Goal: Task Accomplishment & Management: Use online tool/utility

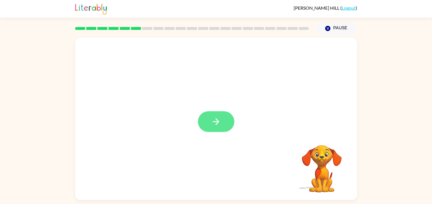
click at [223, 127] on button "button" at bounding box center [216, 121] width 36 height 21
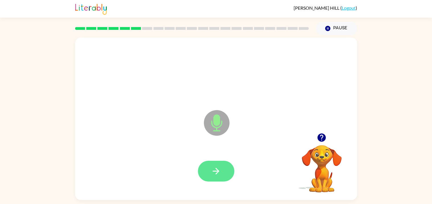
click at [209, 174] on button "button" at bounding box center [216, 171] width 36 height 21
click at [232, 170] on button "button" at bounding box center [216, 171] width 36 height 21
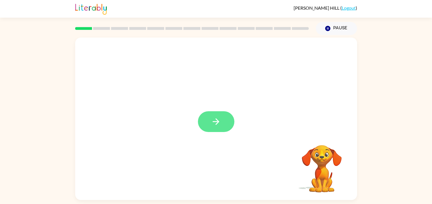
click at [217, 114] on button "button" at bounding box center [216, 121] width 36 height 21
click at [217, 114] on div at bounding box center [216, 86] width 282 height 96
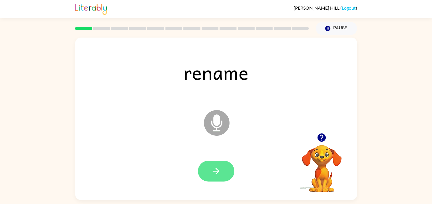
click at [214, 166] on icon "button" at bounding box center [216, 171] width 10 height 10
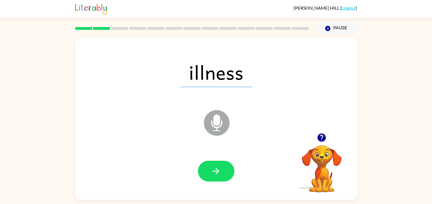
click at [214, 166] on icon "button" at bounding box center [216, 171] width 10 height 10
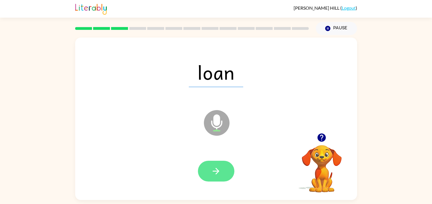
click at [212, 163] on button "button" at bounding box center [216, 171] width 36 height 21
click at [216, 172] on icon "button" at bounding box center [216, 171] width 10 height 10
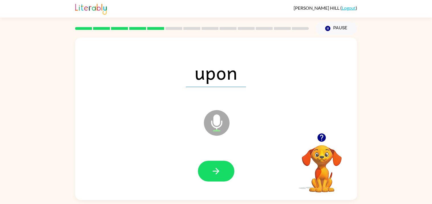
click at [216, 172] on icon "button" at bounding box center [216, 171] width 10 height 10
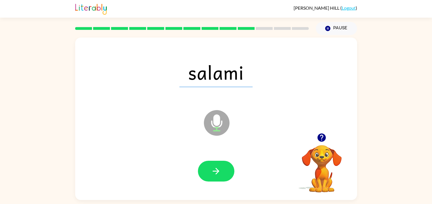
click at [216, 172] on icon "button" at bounding box center [216, 171] width 10 height 10
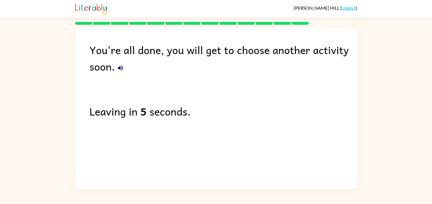
click at [216, 172] on div "You're all done, you will get to choose another activity soon. Leaving in 5 sec…" at bounding box center [216, 107] width 282 height 160
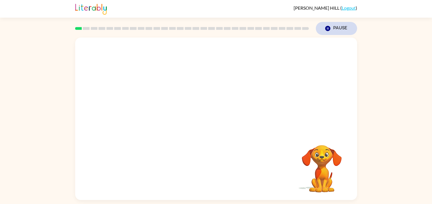
click at [340, 30] on button "Pause Pause" at bounding box center [336, 28] width 41 height 13
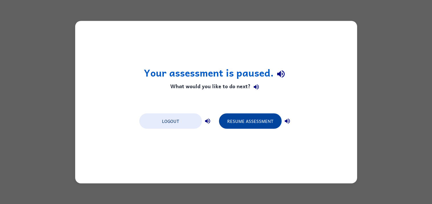
click at [262, 115] on button "Resume Assessment" at bounding box center [250, 120] width 63 height 15
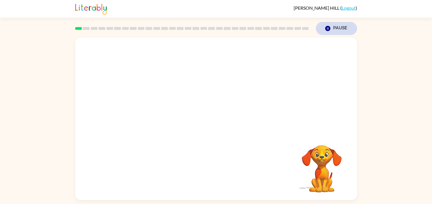
click at [326, 27] on icon "button" at bounding box center [327, 28] width 5 height 5
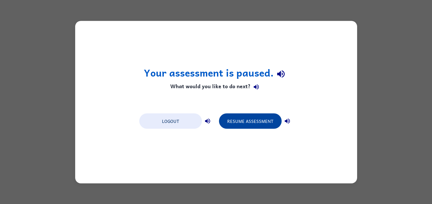
click at [254, 121] on button "Resume Assessment" at bounding box center [250, 120] width 63 height 15
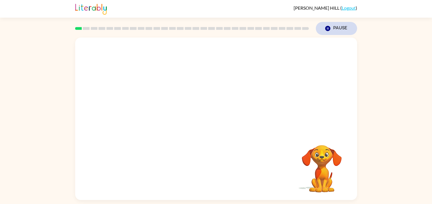
click at [325, 27] on icon "Pause" at bounding box center [327, 28] width 6 height 6
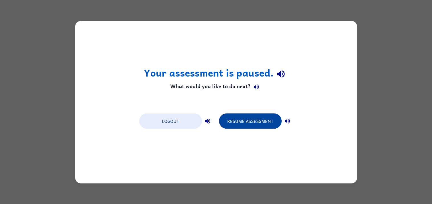
click at [255, 122] on button "Resume Assessment" at bounding box center [250, 120] width 63 height 15
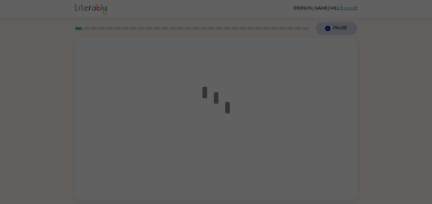
click at [330, 28] on button "Pause Pause" at bounding box center [336, 28] width 41 height 13
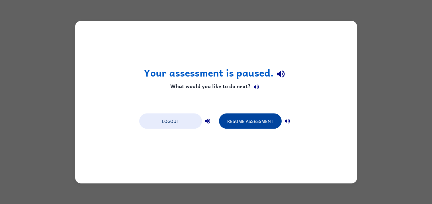
click at [254, 122] on button "Resume Assessment" at bounding box center [250, 120] width 63 height 15
click at [268, 125] on button "Resume Assessment" at bounding box center [250, 120] width 63 height 15
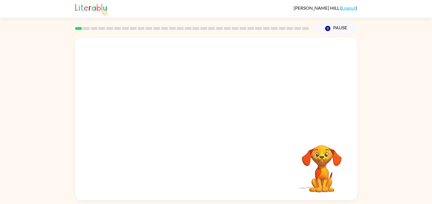
click at [236, 186] on div "Your browser must support playing .mp4 files to use Literably. Please try using…" at bounding box center [216, 119] width 282 height 162
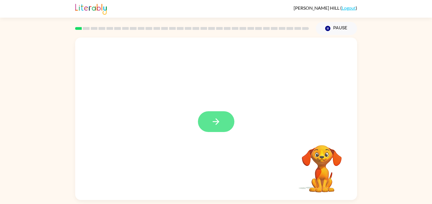
click at [218, 120] on icon "button" at bounding box center [216, 122] width 10 height 10
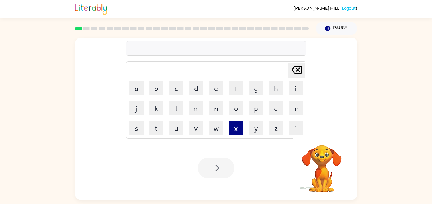
click at [141, 133] on button "s" at bounding box center [136, 128] width 14 height 14
click at [273, 88] on button "h" at bounding box center [276, 88] width 14 height 14
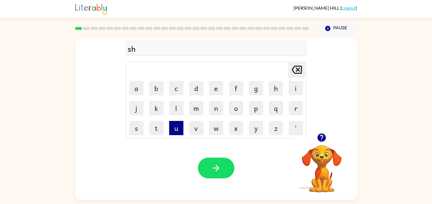
click at [171, 133] on button "u" at bounding box center [176, 128] width 14 height 14
click at [141, 125] on button "s" at bounding box center [136, 128] width 14 height 14
click at [274, 91] on button "h" at bounding box center [276, 88] width 14 height 14
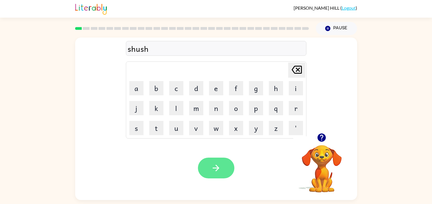
click at [219, 167] on icon "button" at bounding box center [216, 168] width 10 height 10
click at [317, 135] on icon "button" at bounding box center [321, 138] width 10 height 10
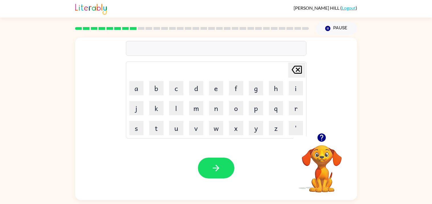
click at [315, 137] on button "button" at bounding box center [321, 137] width 15 height 15
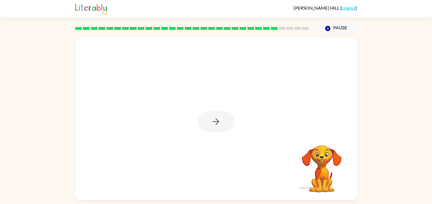
click at [205, 133] on div at bounding box center [216, 119] width 282 height 162
click at [225, 118] on button "button" at bounding box center [216, 121] width 36 height 21
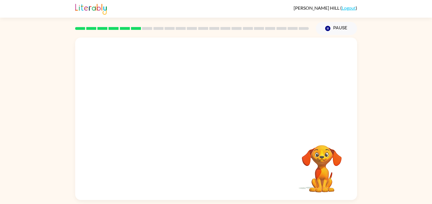
click at [327, 172] on video "Your browser must support playing .mp4 files to use Literably. Please try using…" at bounding box center [321, 164] width 57 height 57
click at [326, 29] on icon "button" at bounding box center [327, 28] width 5 height 5
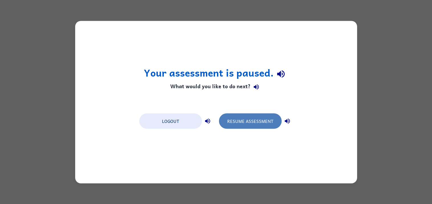
click at [233, 127] on button "Resume Assessment" at bounding box center [250, 120] width 63 height 15
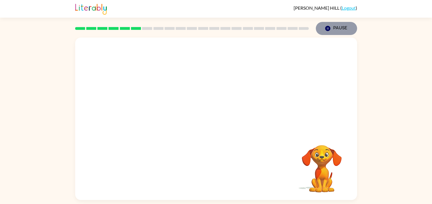
click at [343, 31] on button "Pause Pause" at bounding box center [336, 28] width 41 height 13
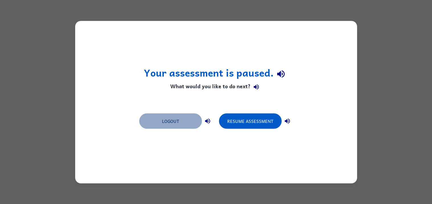
click at [175, 127] on button "Logout" at bounding box center [170, 120] width 63 height 15
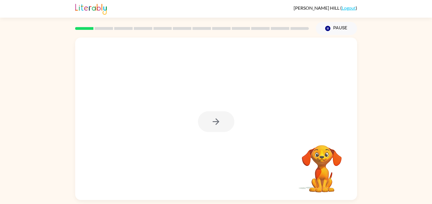
click at [224, 102] on div at bounding box center [216, 119] width 282 height 162
click at [218, 126] on icon "button" at bounding box center [216, 122] width 10 height 10
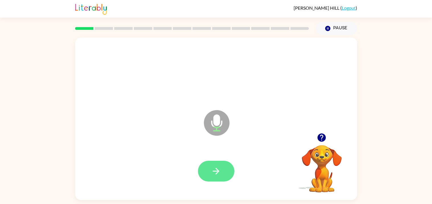
click at [212, 174] on icon "button" at bounding box center [216, 171] width 10 height 10
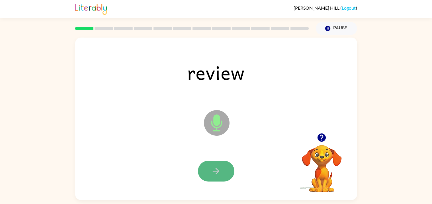
click at [209, 173] on button "button" at bounding box center [216, 171] width 36 height 21
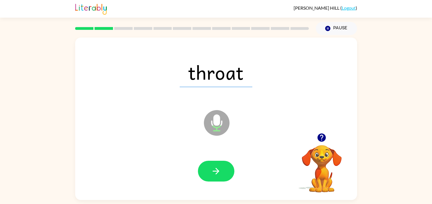
click at [215, 182] on div at bounding box center [216, 171] width 270 height 47
click at [216, 174] on icon "button" at bounding box center [216, 171] width 10 height 10
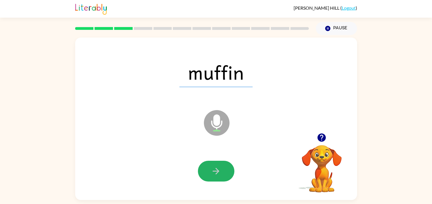
click at [216, 174] on icon "button" at bounding box center [216, 171] width 10 height 10
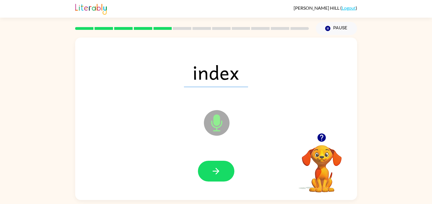
click at [216, 174] on icon "button" at bounding box center [216, 171] width 10 height 10
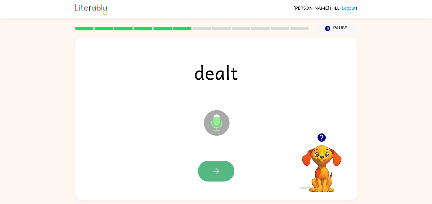
click at [217, 171] on icon "button" at bounding box center [216, 171] width 7 height 7
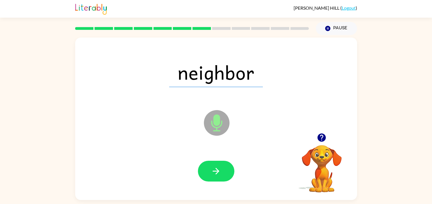
click at [217, 171] on icon "button" at bounding box center [216, 171] width 7 height 7
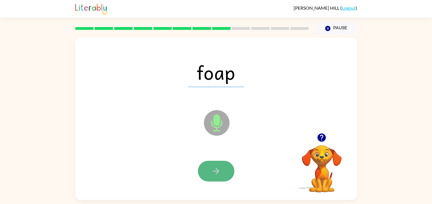
click at [217, 172] on icon "button" at bounding box center [216, 171] width 7 height 7
click at [216, 172] on icon "button" at bounding box center [216, 171] width 10 height 10
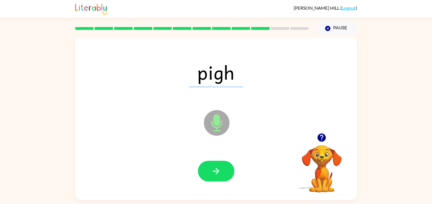
click at [216, 172] on icon "button" at bounding box center [216, 171] width 10 height 10
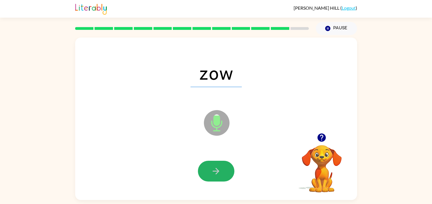
click at [216, 172] on icon "button" at bounding box center [216, 171] width 10 height 10
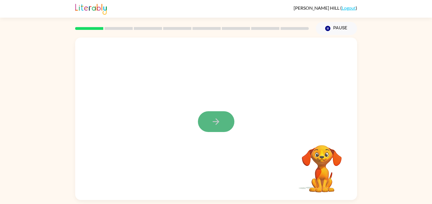
click at [214, 123] on icon "button" at bounding box center [216, 122] width 10 height 10
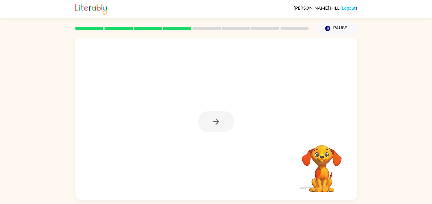
click at [363, 133] on div "Your browser must support playing .mp4 files to use Literably. Please try using…" at bounding box center [216, 117] width 432 height 165
click at [211, 124] on div at bounding box center [216, 121] width 36 height 21
click at [211, 124] on icon "button" at bounding box center [216, 122] width 10 height 10
click at [325, 170] on video "Your browser must support playing .mp4 files to use Literably. Please try using…" at bounding box center [321, 164] width 57 height 57
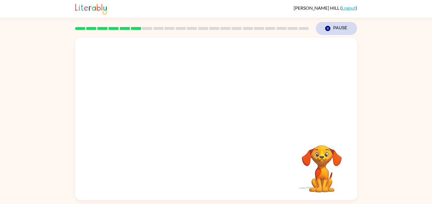
click at [331, 31] on button "Pause Pause" at bounding box center [336, 28] width 41 height 13
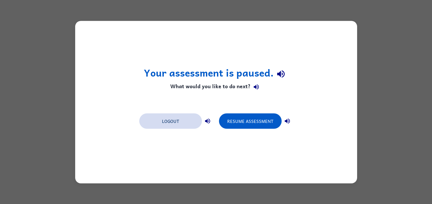
click at [190, 127] on button "Logout" at bounding box center [170, 120] width 63 height 15
